Goal: Information Seeking & Learning: Learn about a topic

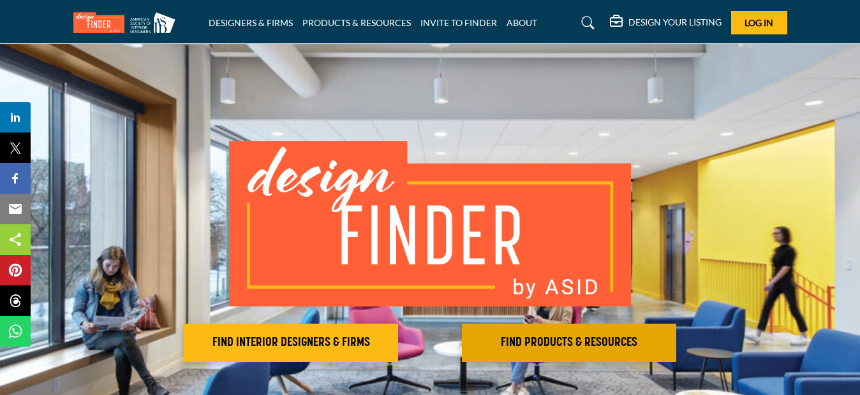
click at [577, 338] on h2 "FIND PRODUCTS & RESOURCES" at bounding box center [569, 343] width 207 height 15
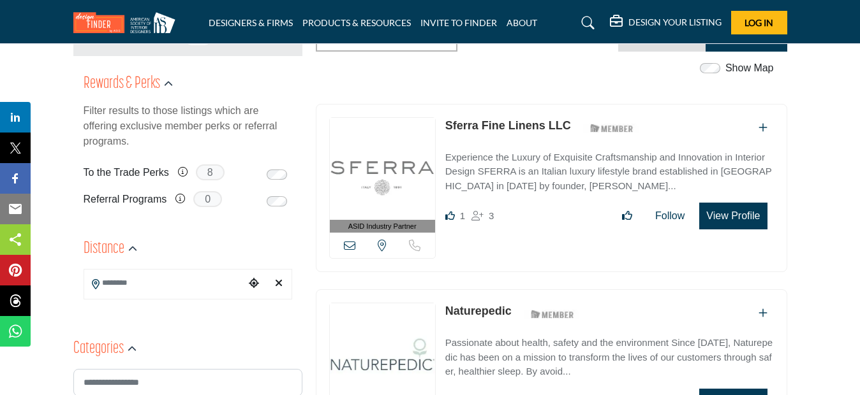
scroll to position [383, 0]
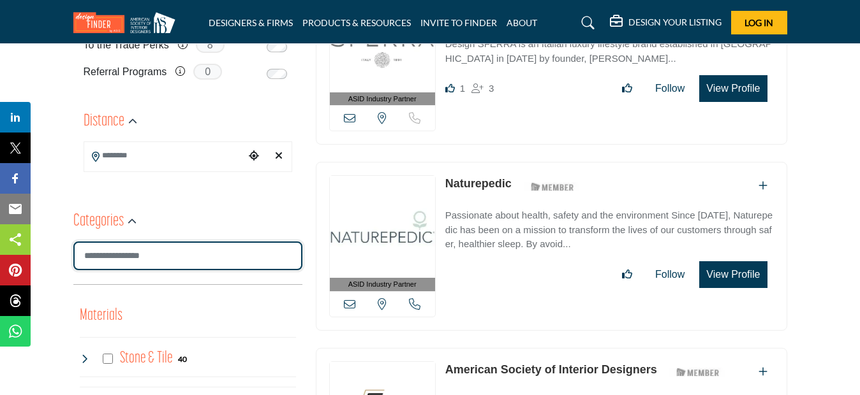
click at [101, 255] on input "Search Category" at bounding box center [187, 256] width 229 height 29
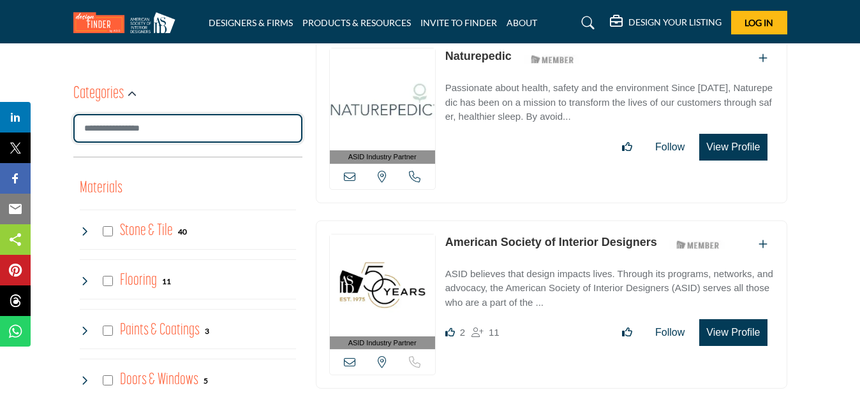
scroll to position [638, 0]
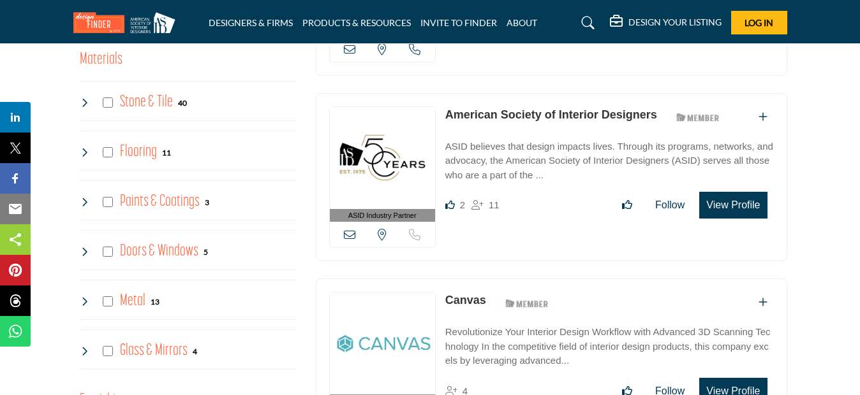
click at [163, 202] on h4 "Paints & Coatings" at bounding box center [160, 202] width 80 height 22
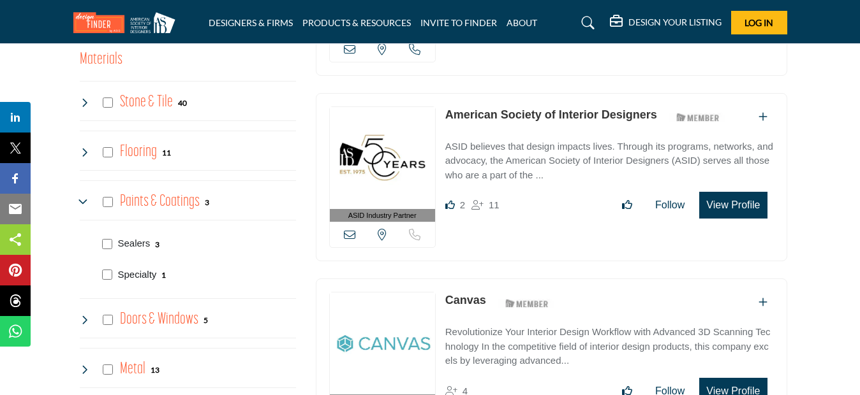
click at [138, 275] on p "Specialty" at bounding box center [137, 275] width 39 height 15
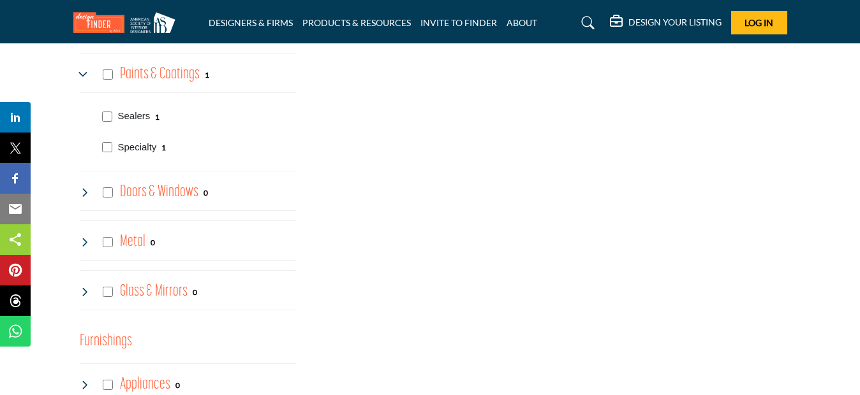
scroll to position [893, 0]
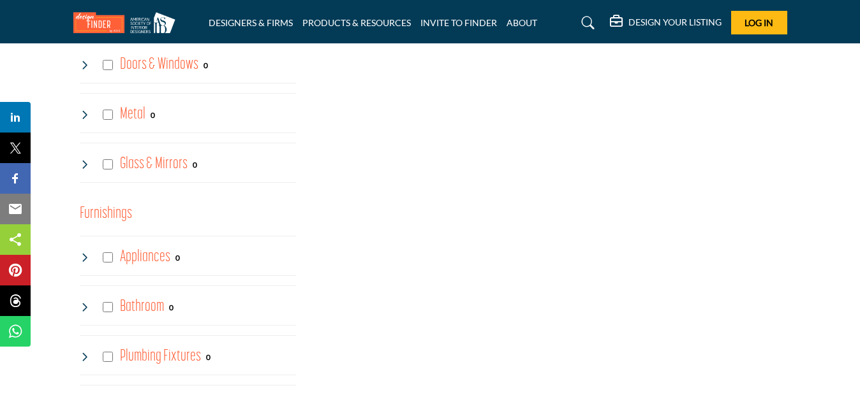
click at [146, 255] on h4 "Appliances" at bounding box center [145, 257] width 50 height 22
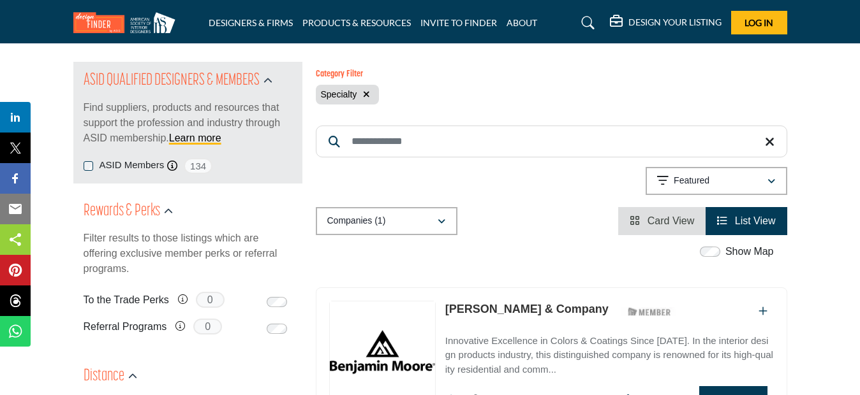
scroll to position [0, 0]
